Goal: Task Accomplishment & Management: Use online tool/utility

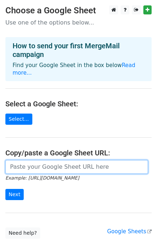
click at [31, 164] on input "url" at bounding box center [76, 167] width 143 height 14
click at [35, 160] on input "url" at bounding box center [76, 167] width 143 height 14
paste input "https://docs.google.com/spreadsheets/d/19lXQmf4l71swiX2SsZByBl8CWmrvsAywCTpSnXE…"
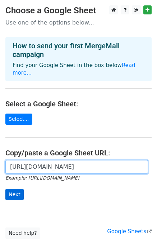
type input "https://docs.google.com/spreadsheets/d/19lXQmf4l71swiX2SsZByBl8CWmrvsAywCTpSnXE…"
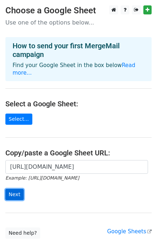
scroll to position [0, 0]
click at [14, 189] on input "Next" at bounding box center [14, 194] width 18 height 11
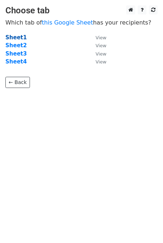
click at [20, 38] on strong "Sheet1" at bounding box center [15, 37] width 21 height 6
click at [102, 36] on small "View" at bounding box center [100, 37] width 11 height 5
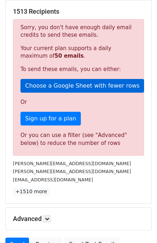
scroll to position [133, 0]
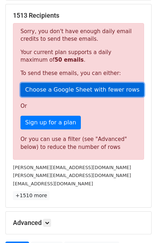
click at [61, 90] on link "Choose a Google Sheet with fewer rows" at bounding box center [83, 90] width 124 height 14
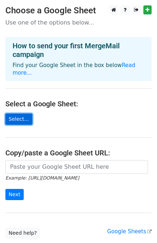
click at [16, 113] on link "Select..." at bounding box center [18, 118] width 27 height 11
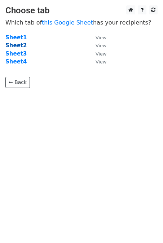
click at [16, 45] on strong "Sheet2" at bounding box center [15, 45] width 21 height 6
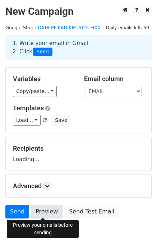
click at [40, 207] on link "Preview" at bounding box center [47, 212] width 32 height 14
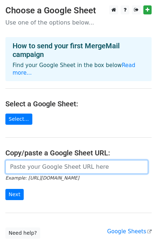
click at [39, 160] on input "url" at bounding box center [76, 167] width 143 height 14
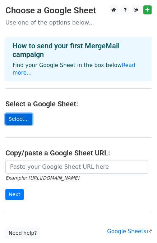
click at [17, 113] on link "Select..." at bounding box center [18, 118] width 27 height 11
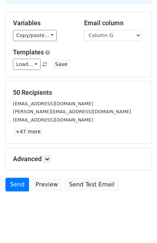
scroll to position [65, 0]
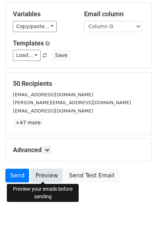
click at [40, 175] on link "Preview" at bounding box center [47, 176] width 32 height 14
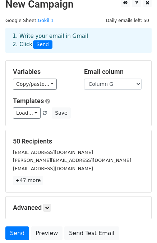
scroll to position [0, 0]
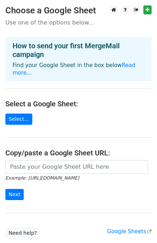
click at [72, 174] on icon "Example: https://docs.google.com/spreadsheets/d/abc/edit" at bounding box center [42, 177] width 74 height 6
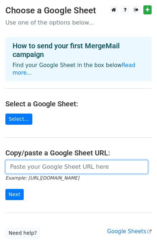
click at [73, 163] on input "url" at bounding box center [76, 167] width 143 height 14
click at [35, 160] on input "url" at bounding box center [76, 167] width 143 height 14
paste input "https://docs.google.com/spreadsheets/d/1ZGttA7_Hi2mCpRhSrrHg57U1WdMcKgnhwV4ILLd…"
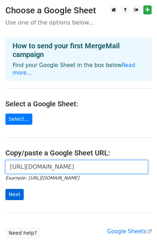
type input "https://docs.google.com/spreadsheets/d/1ZGttA7_Hi2mCpRhSrrHg57U1WdMcKgnhwV4ILLd…"
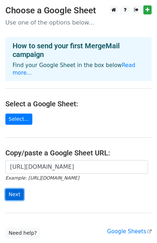
scroll to position [0, 0]
click at [13, 189] on input "Next" at bounding box center [14, 194] width 18 height 11
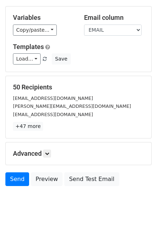
scroll to position [65, 0]
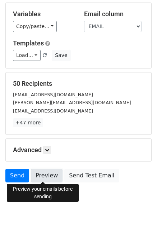
click at [38, 175] on link "Preview" at bounding box center [47, 176] width 32 height 14
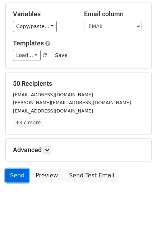
click at [18, 174] on link "Send" at bounding box center [17, 176] width 24 height 14
click at [17, 178] on link "Send" at bounding box center [17, 176] width 24 height 14
click at [8, 175] on link "Send" at bounding box center [17, 176] width 24 height 14
click at [16, 179] on link "Send" at bounding box center [17, 176] width 24 height 14
click at [12, 175] on link "Send" at bounding box center [17, 176] width 24 height 14
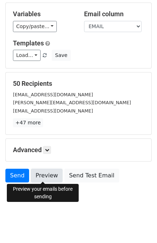
click at [39, 175] on link "Preview" at bounding box center [47, 176] width 32 height 14
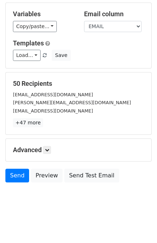
click at [70, 189] on div "Preview your emails before sending" at bounding box center [43, 193] width 72 height 18
click at [13, 173] on link "Send" at bounding box center [17, 176] width 24 height 14
click at [13, 174] on link "Send" at bounding box center [17, 176] width 24 height 14
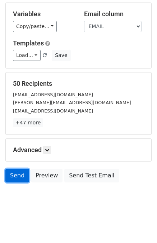
click at [13, 174] on link "Send" at bounding box center [17, 176] width 24 height 14
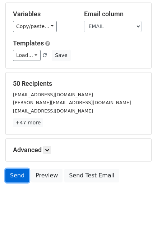
click at [13, 174] on link "Send" at bounding box center [17, 176] width 24 height 14
click at [22, 175] on link "Send" at bounding box center [17, 176] width 24 height 14
click at [19, 174] on link "Send" at bounding box center [17, 176] width 24 height 14
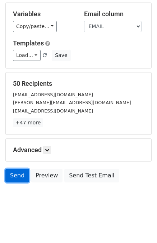
click at [19, 174] on link "Send" at bounding box center [17, 176] width 24 height 14
click at [19, 173] on link "Send" at bounding box center [17, 176] width 24 height 14
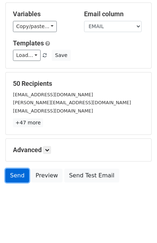
click at [19, 173] on link "Send" at bounding box center [17, 176] width 24 height 14
click at [18, 173] on link "Send" at bounding box center [17, 176] width 24 height 14
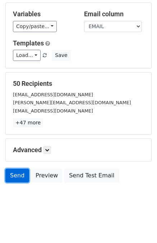
click at [18, 173] on link "Send" at bounding box center [17, 176] width 24 height 14
click at [21, 178] on link "Send" at bounding box center [17, 176] width 24 height 14
click at [21, 172] on link "Send" at bounding box center [17, 176] width 24 height 14
click at [19, 179] on link "Send" at bounding box center [17, 176] width 24 height 14
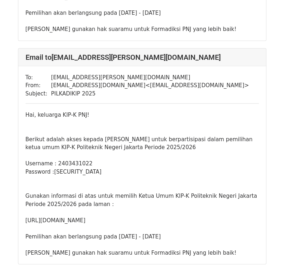
scroll to position [11004, 0]
